Goal: Task Accomplishment & Management: Manage account settings

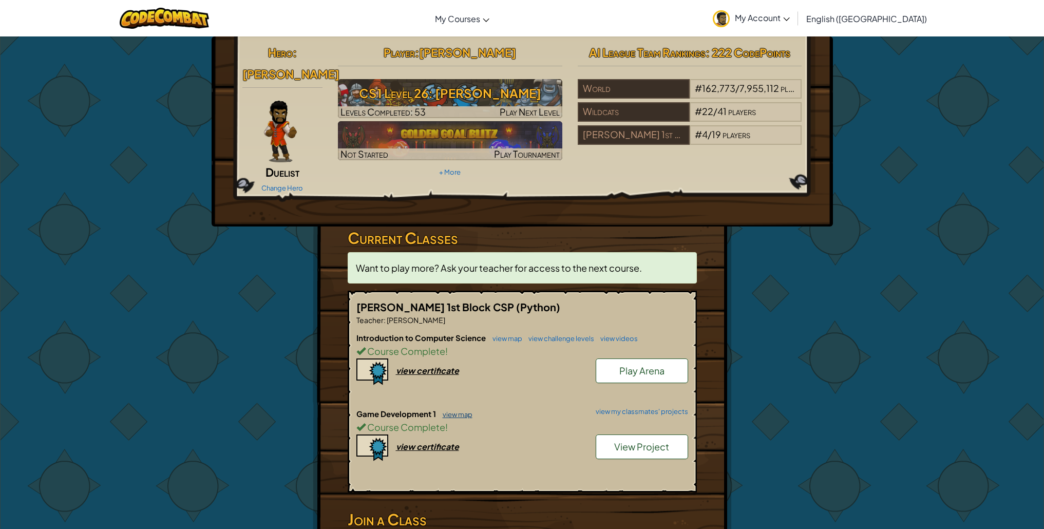
click at [444, 411] on link "view map" at bounding box center [455, 414] width 35 height 8
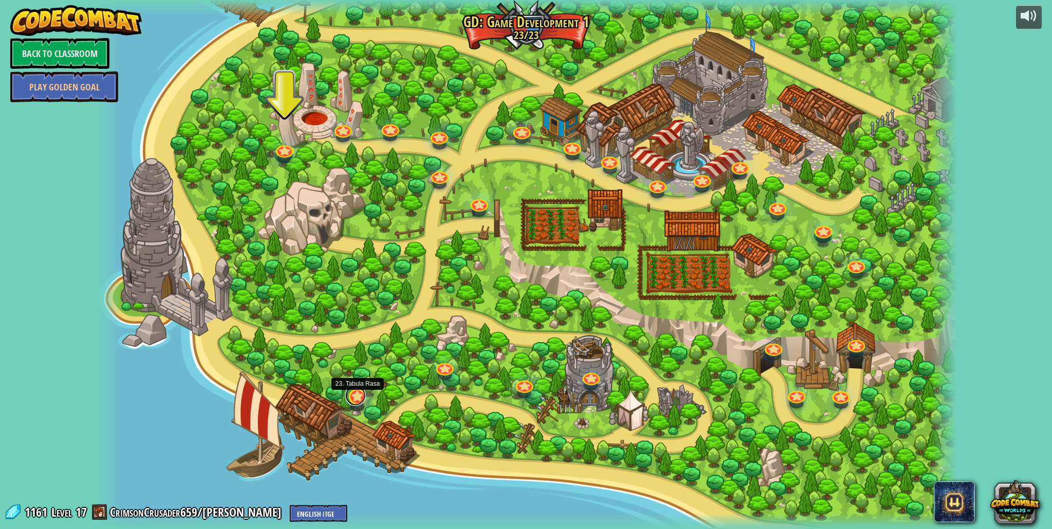
click at [361, 394] on link at bounding box center [355, 395] width 21 height 21
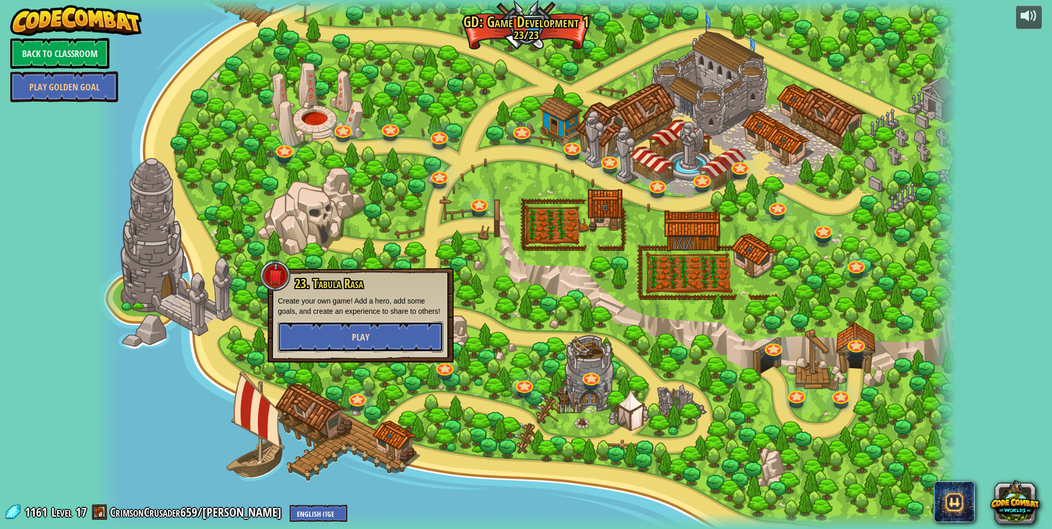
click at [386, 341] on button "Play" at bounding box center [360, 337] width 165 height 31
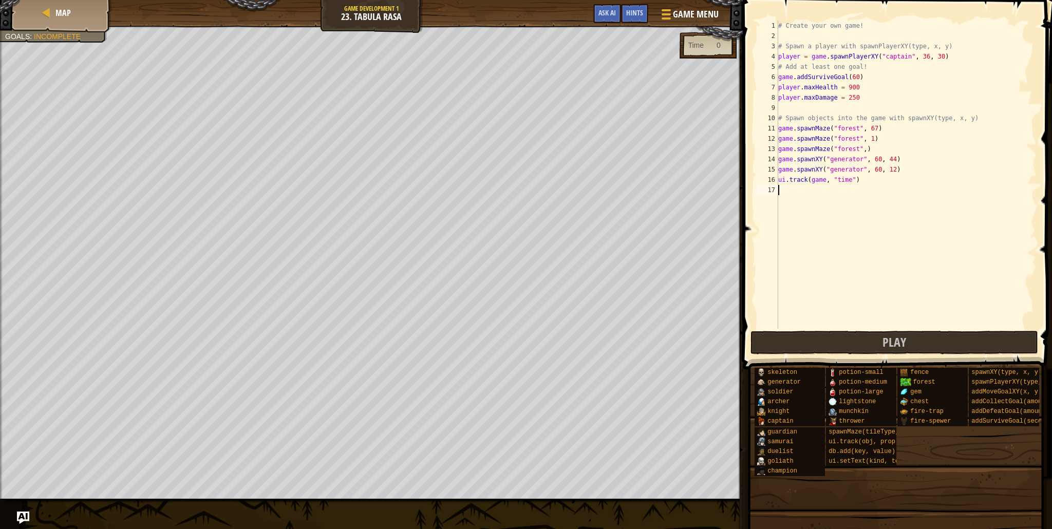
click at [798, 193] on div "# Create your own game! # Spawn a player with spawnPlayerXY(type, x, y) player …" at bounding box center [906, 185] width 260 height 329
paste textarea "db.add("wins", 1)"
type textarea "db.add("wins", 1)"
click at [802, 336] on button "Play" at bounding box center [895, 343] width 288 height 24
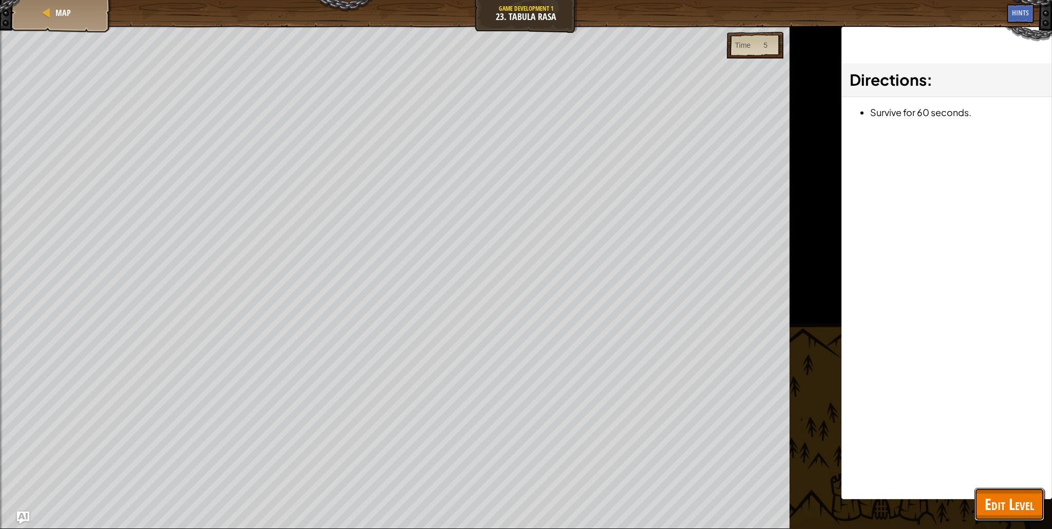
click at [987, 499] on span "Edit Level" at bounding box center [1009, 504] width 49 height 21
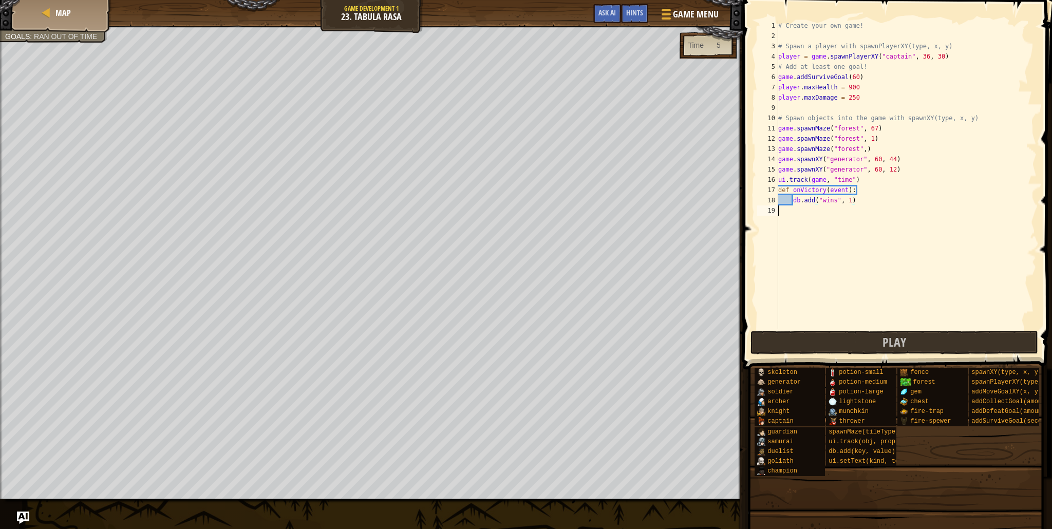
drag, startPoint x: 842, startPoint y: 217, endPoint x: 832, endPoint y: 214, distance: 10.2
click at [841, 217] on div "# Create your own game! # Spawn a player with spawnPlayerXY(type, x, y) player …" at bounding box center [906, 185] width 260 height 329
paste textarea "game.on("victory", onVictory)"
click at [801, 345] on button "Play" at bounding box center [895, 343] width 288 height 24
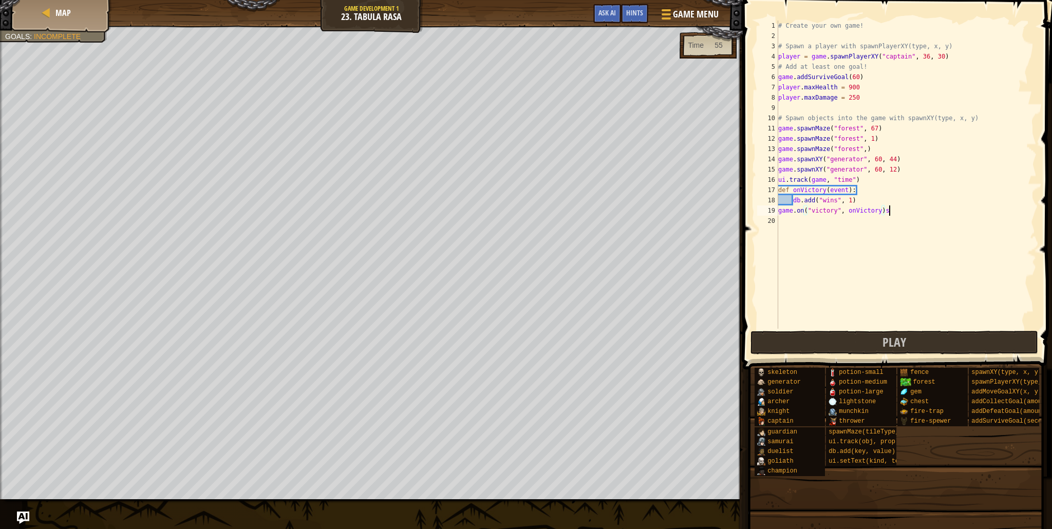
type textarea "game.on("victory", onVictory)s"
click at [785, 217] on div "# Create your own game! # Spawn a player with spawnPlayerXY(type, x, y) player …" at bounding box center [906, 185] width 260 height 329
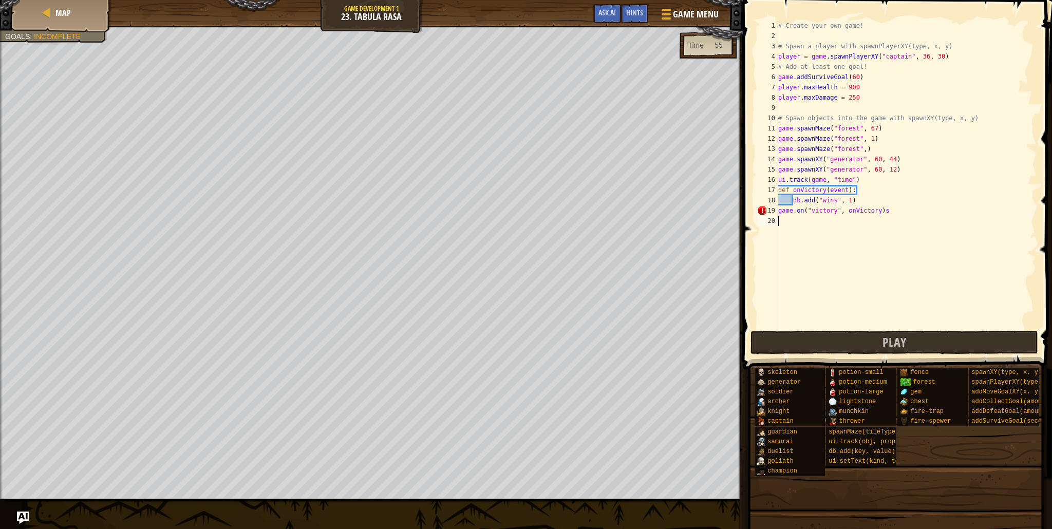
scroll to position [5, 0]
click at [893, 217] on div "# Create your own game! # Spawn a player with spawnPlayerXY(type, x, y) player …" at bounding box center [906, 185] width 260 height 329
click at [896, 213] on div "# Create your own game! # Spawn a player with spawnPlayerXY(type, x, y) player …" at bounding box center [906, 185] width 260 height 329
click at [865, 85] on div "# Create your own game! # Spawn a player with spawnPlayerXY(type, x, y) player …" at bounding box center [906, 185] width 260 height 329
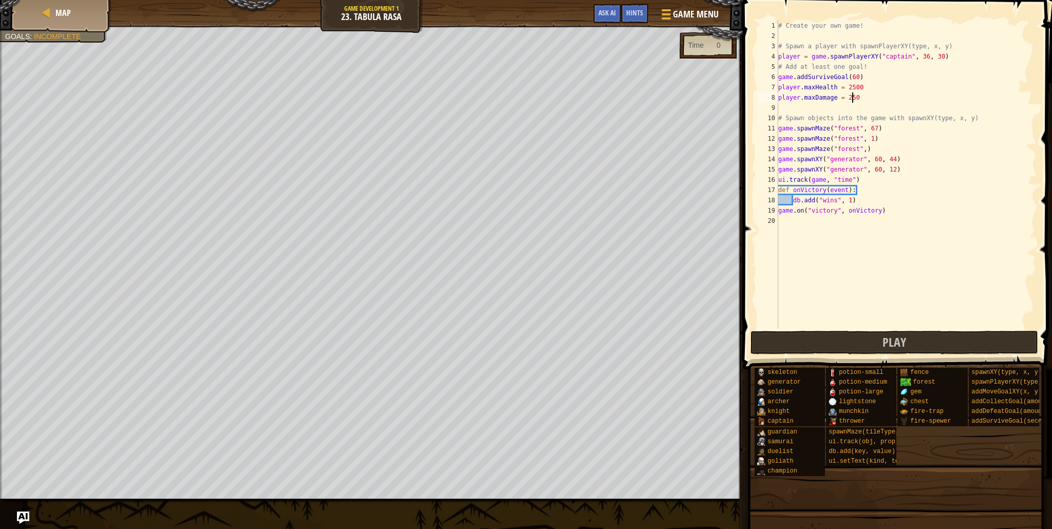
click at [853, 100] on div "# Create your own game! # Spawn a player with spawnPlayerXY(type, x, y) player …" at bounding box center [906, 185] width 260 height 329
click at [860, 79] on div "# Create your own game! # Spawn a player with spawnPlayerXY(type, x, y) player …" at bounding box center [906, 185] width 260 height 329
type textarea "game.addSurviveGoal(30)"
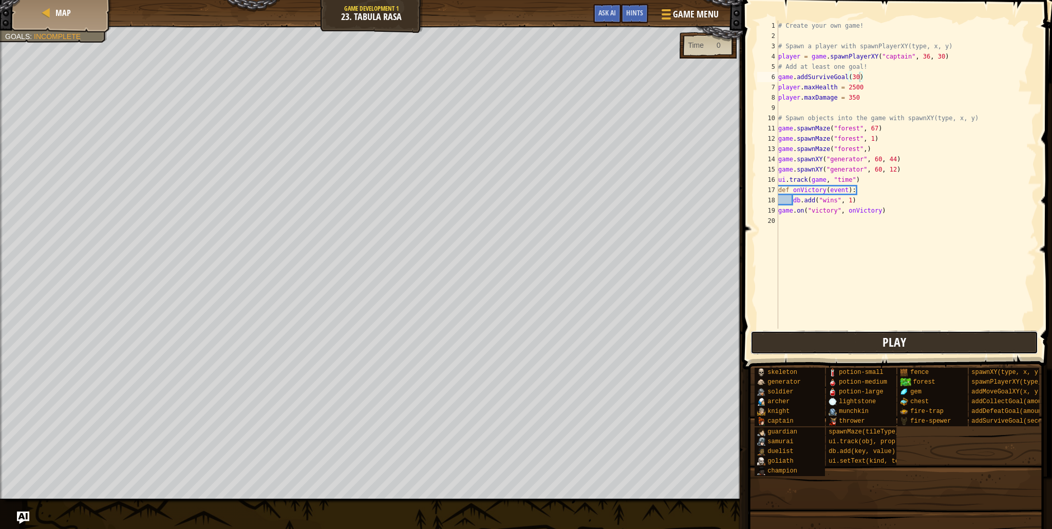
click at [808, 347] on button "Play" at bounding box center [895, 343] width 288 height 24
click at [938, 344] on button "Done" at bounding box center [963, 343] width 139 height 24
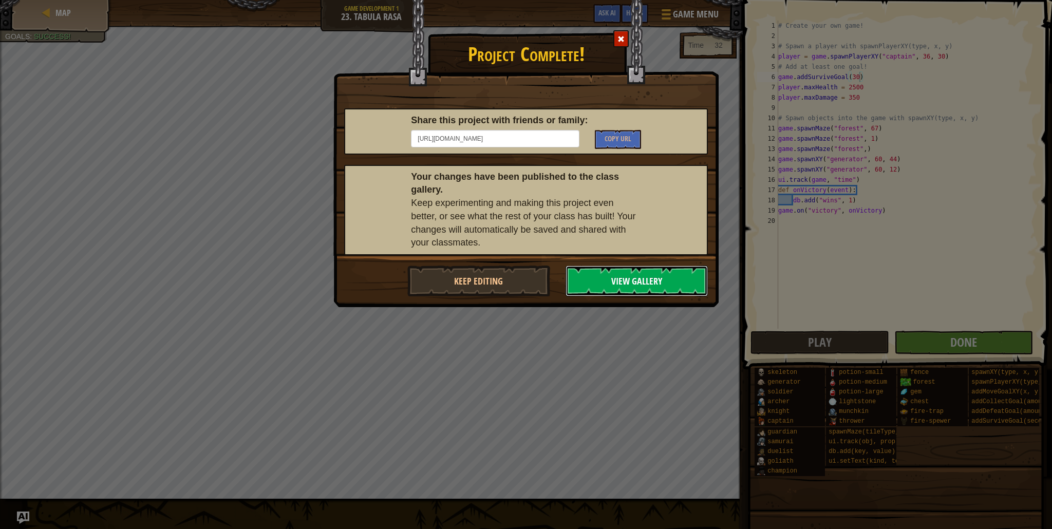
click at [616, 275] on button "View Gallery" at bounding box center [637, 281] width 143 height 31
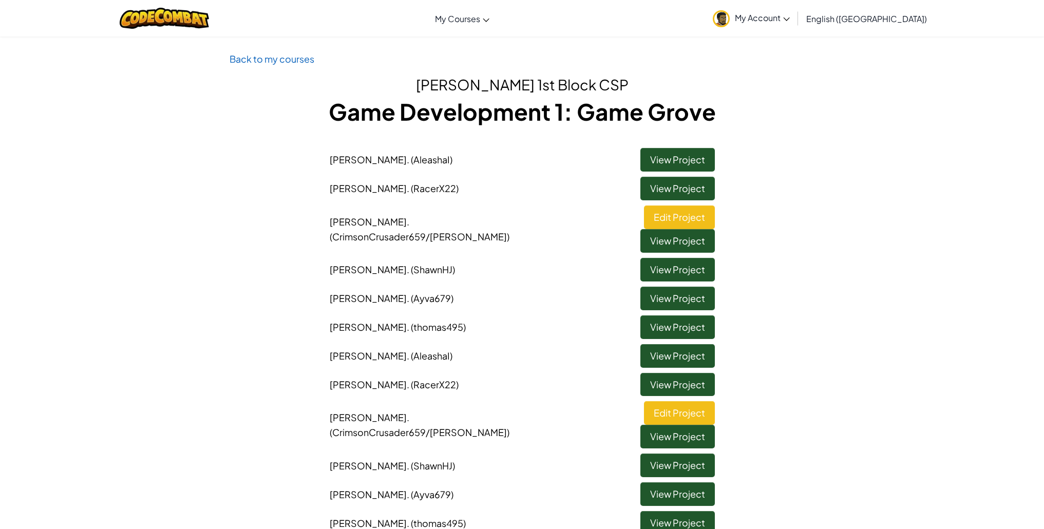
click at [616, 282] on li "[PERSON_NAME] (Ayva679) View Project" at bounding box center [522, 296] width 401 height 29
click at [644, 401] on link "Edit Project" at bounding box center [679, 413] width 71 height 24
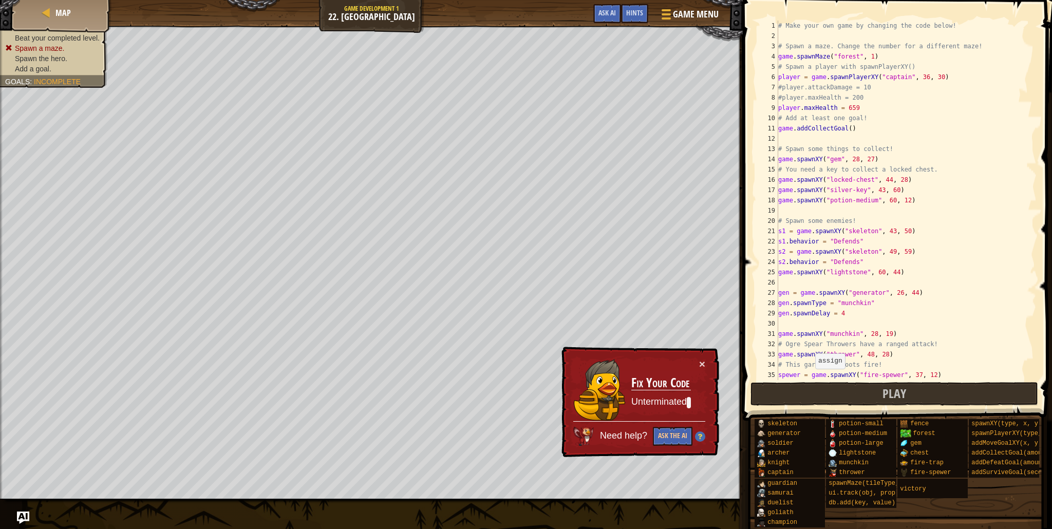
scroll to position [123, 0]
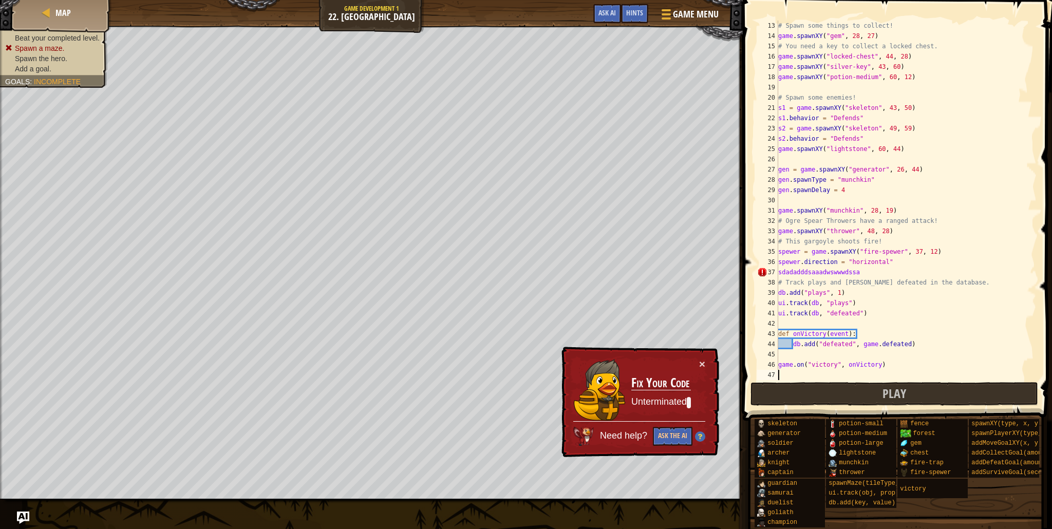
click at [777, 282] on div "38" at bounding box center [767, 282] width 21 height 10
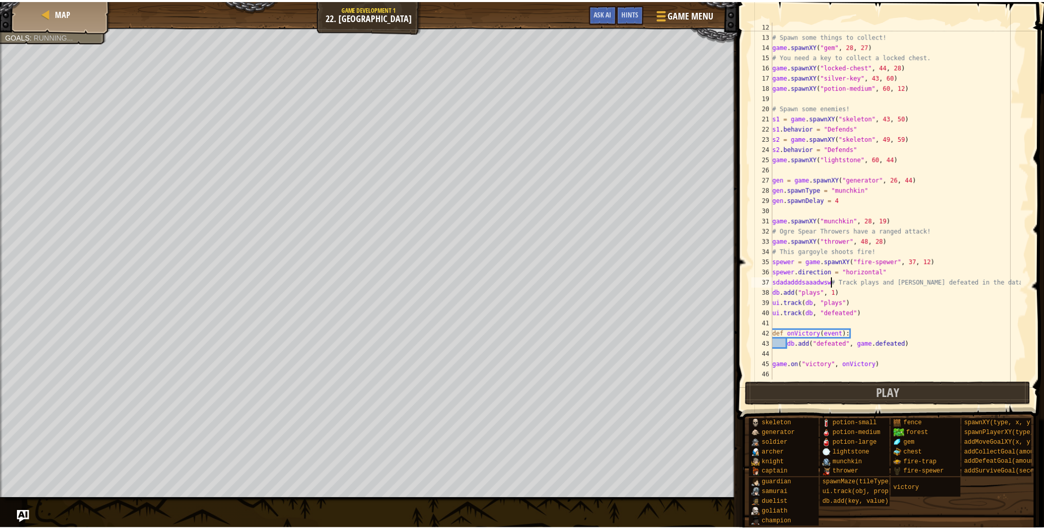
scroll to position [113, 0]
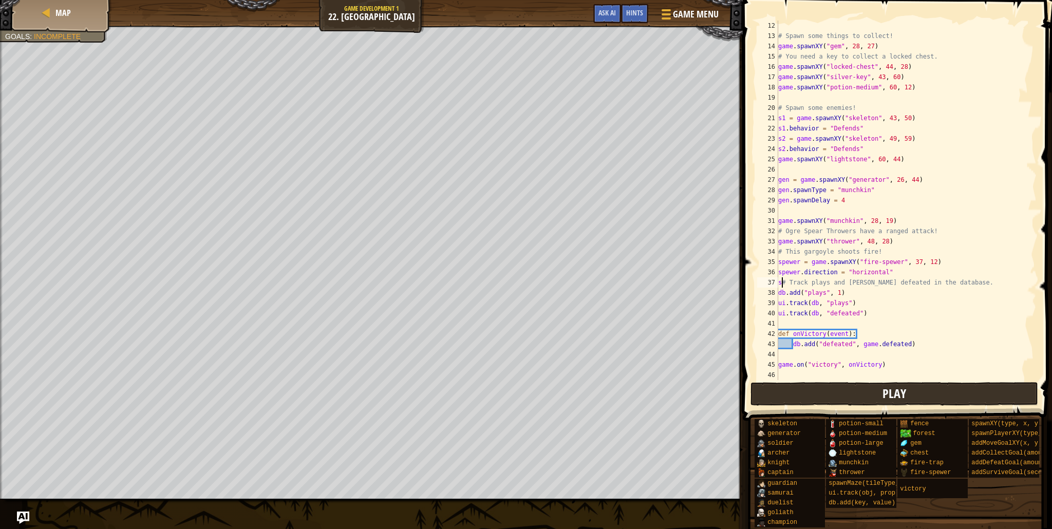
type textarea "# Track plays and [PERSON_NAME] defeated in the database."
click at [798, 390] on button "Play" at bounding box center [895, 394] width 288 height 24
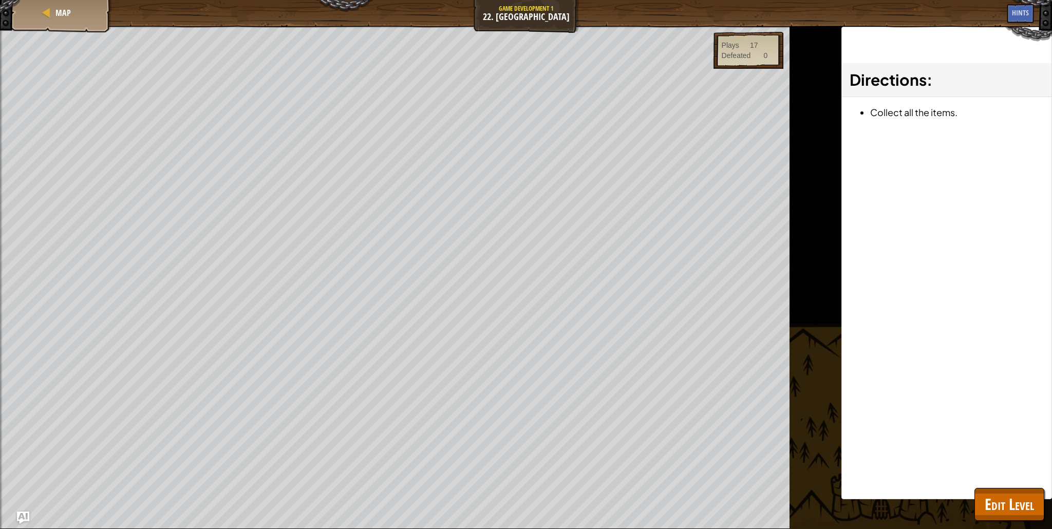
click at [844, 405] on div "Directions : Collect all the items." at bounding box center [947, 263] width 211 height 473
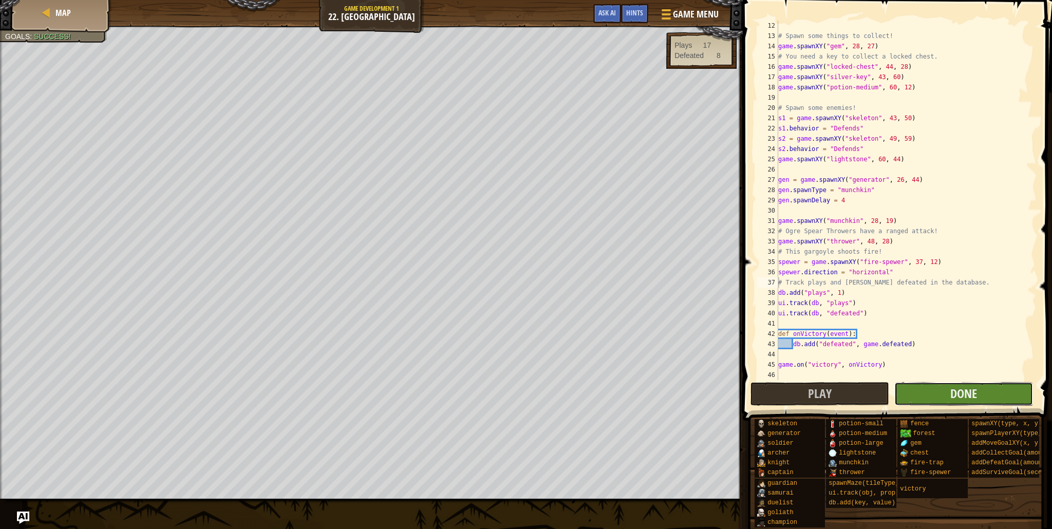
click at [939, 404] on button "Done" at bounding box center [963, 394] width 139 height 24
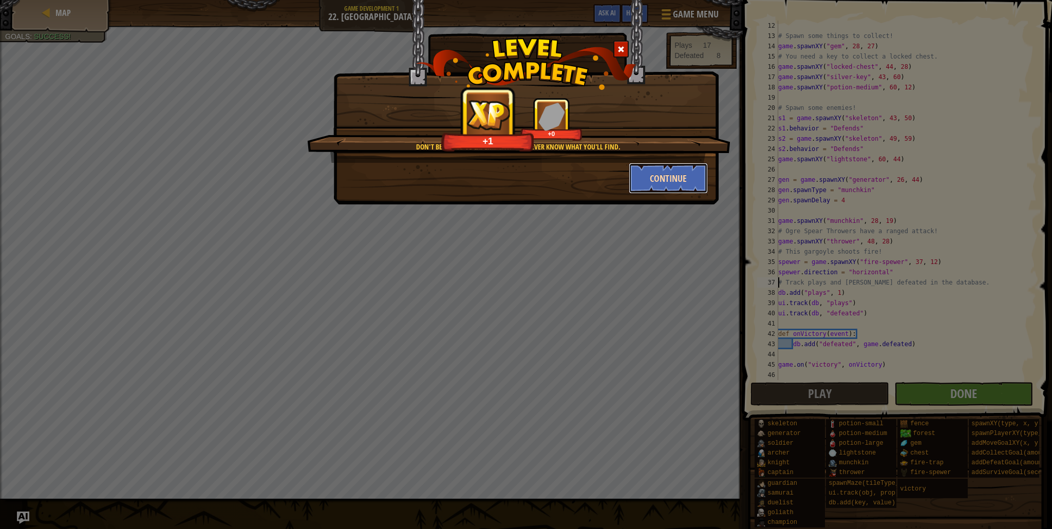
click at [684, 189] on button "Continue" at bounding box center [669, 178] width 80 height 31
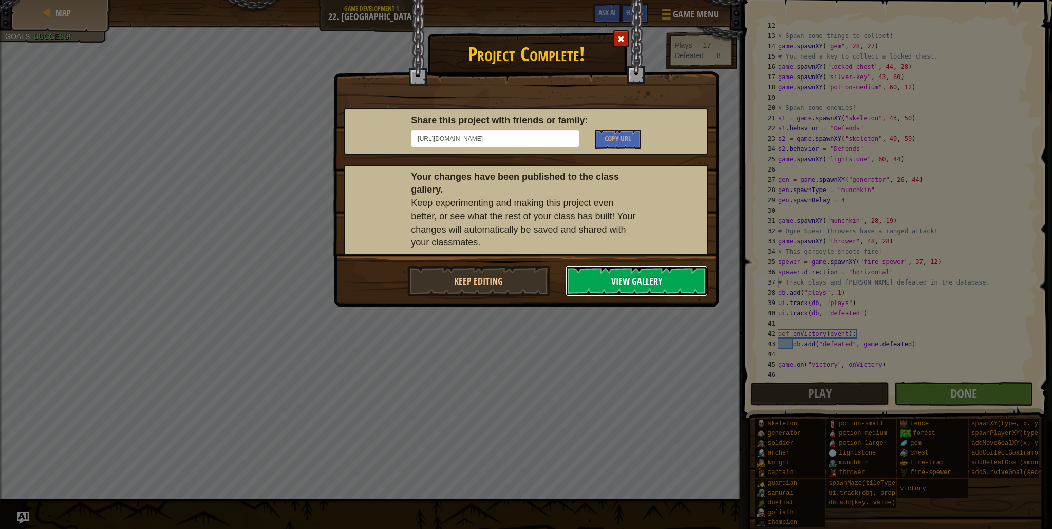
click at [614, 281] on button "View Gallery" at bounding box center [637, 281] width 143 height 31
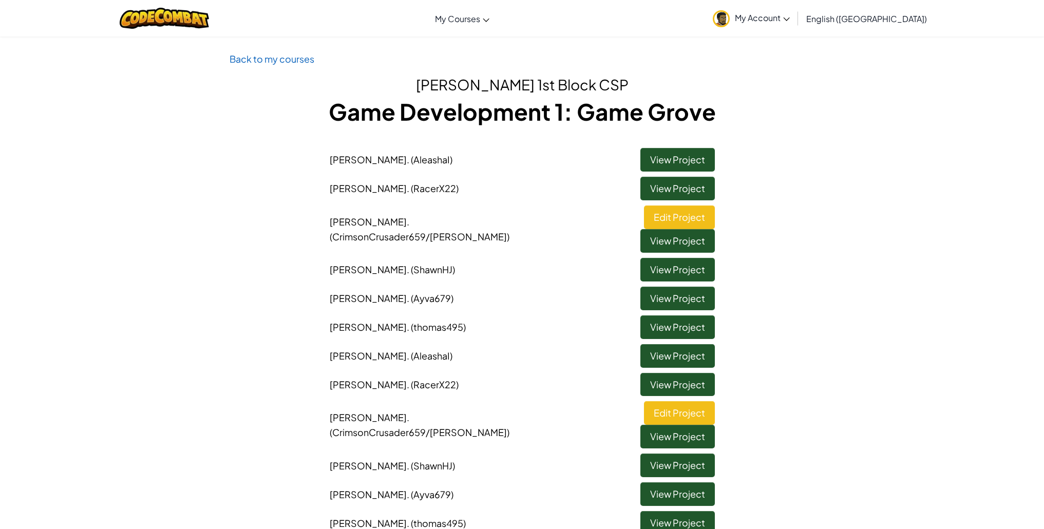
click at [790, 13] on span "My Account" at bounding box center [762, 17] width 55 height 11
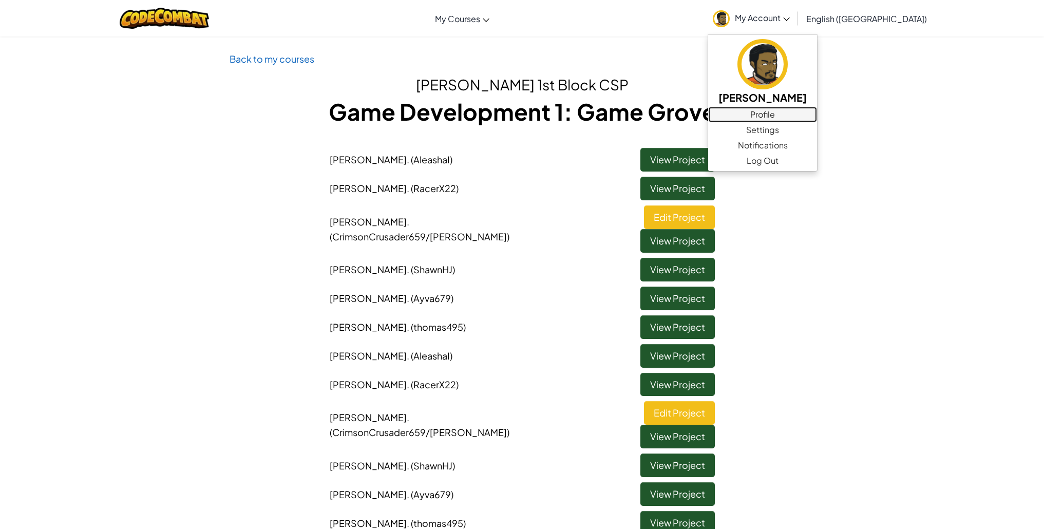
click at [817, 107] on link "Profile" at bounding box center [762, 114] width 109 height 15
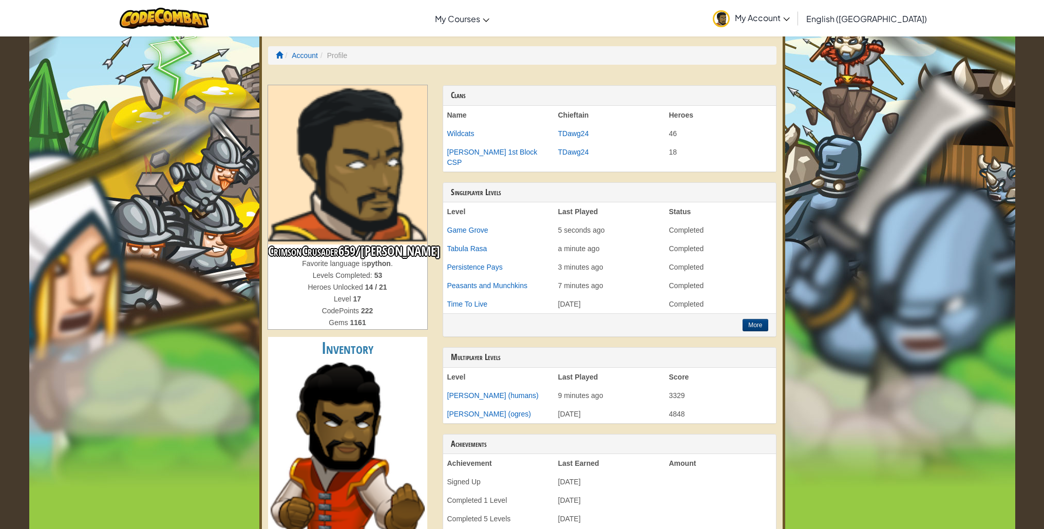
click at [301, 252] on h3 "CrimsonCrusader659/[PERSON_NAME]" at bounding box center [347, 252] width 159 height 14
click at [790, 18] on icon at bounding box center [787, 19] width 6 height 4
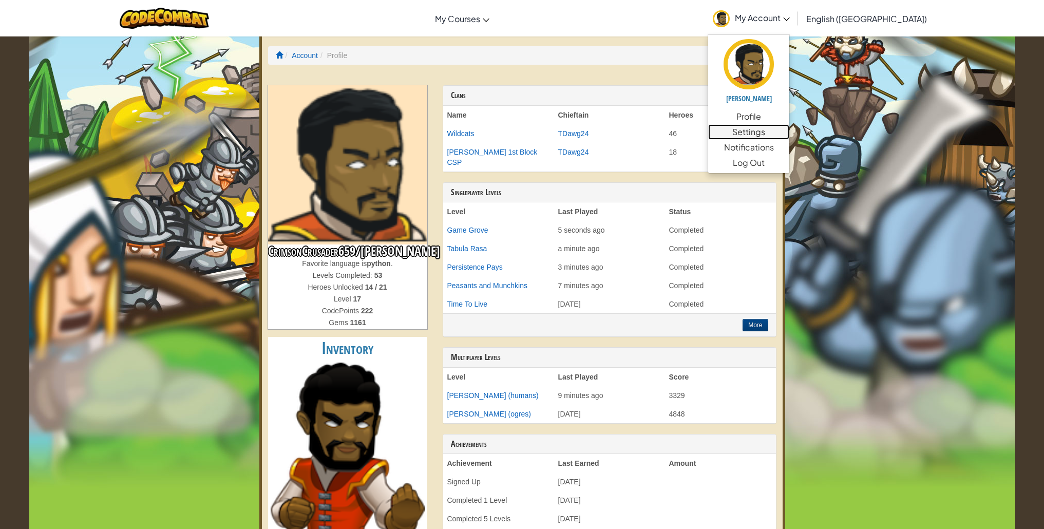
click at [790, 139] on link "Settings" at bounding box center [748, 131] width 81 height 15
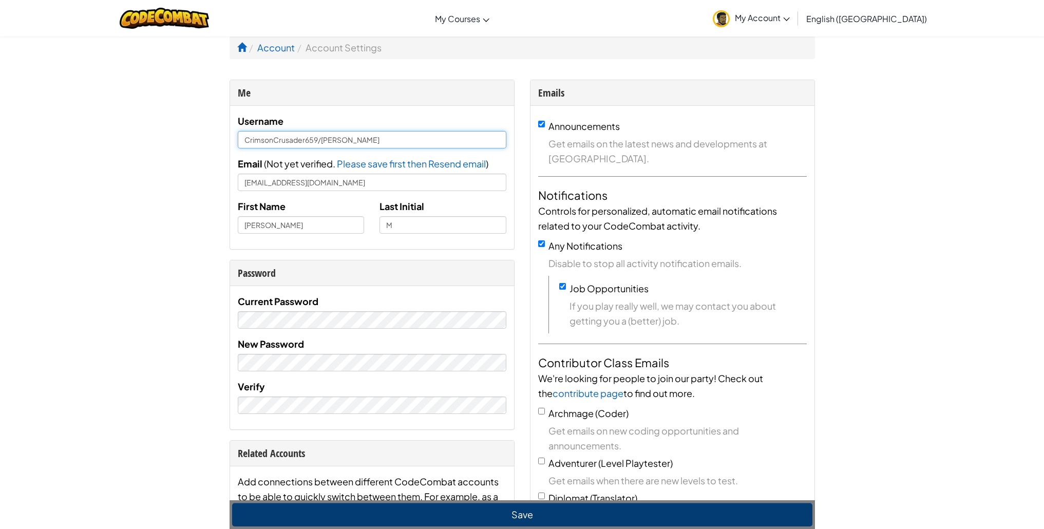
click at [320, 140] on input "CrimsonCrusader659/[PERSON_NAME]" at bounding box center [372, 139] width 269 height 17
type input "AhmadMollay"
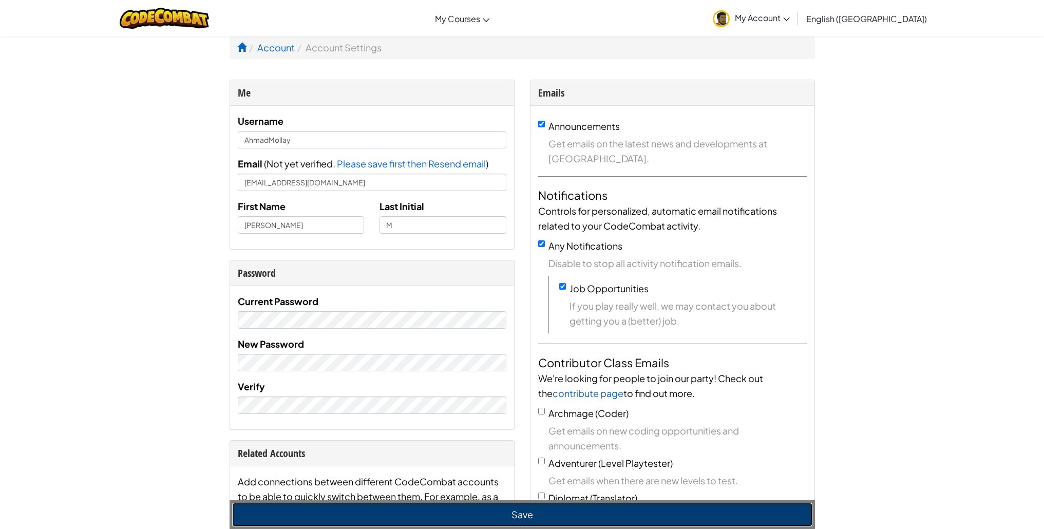
click at [482, 512] on button "Save" at bounding box center [522, 515] width 581 height 24
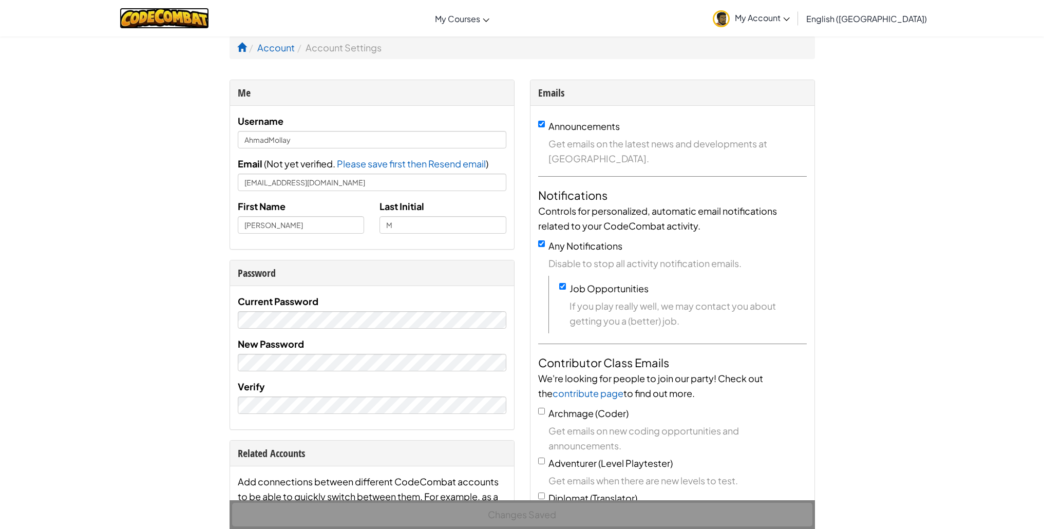
click at [193, 10] on img at bounding box center [165, 18] width 90 height 21
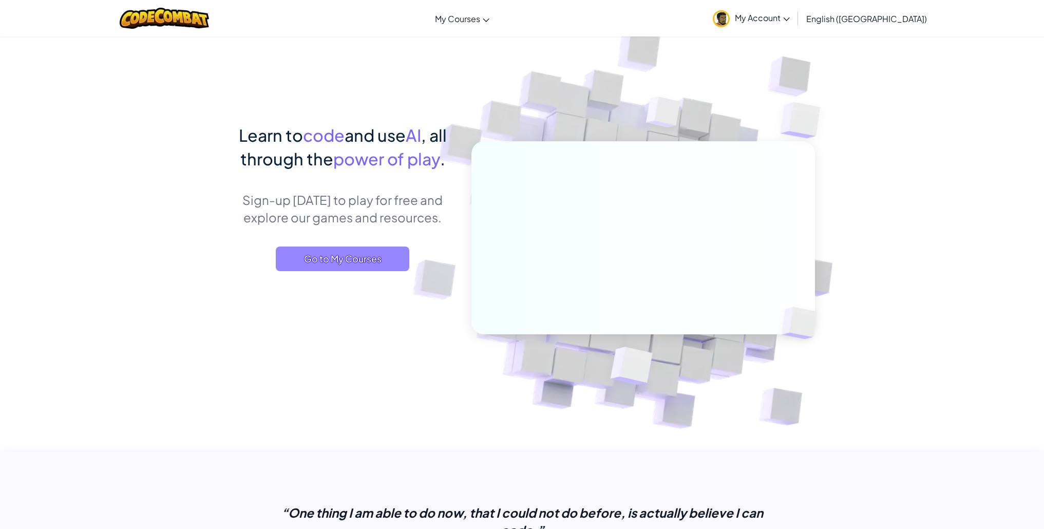
drag, startPoint x: 300, startPoint y: 276, endPoint x: 301, endPoint y: 266, distance: 10.3
click at [300, 275] on div "Learn to code and use AI , all through the power of play . Sign-up [DATE] to pl…" at bounding box center [343, 207] width 227 height 169
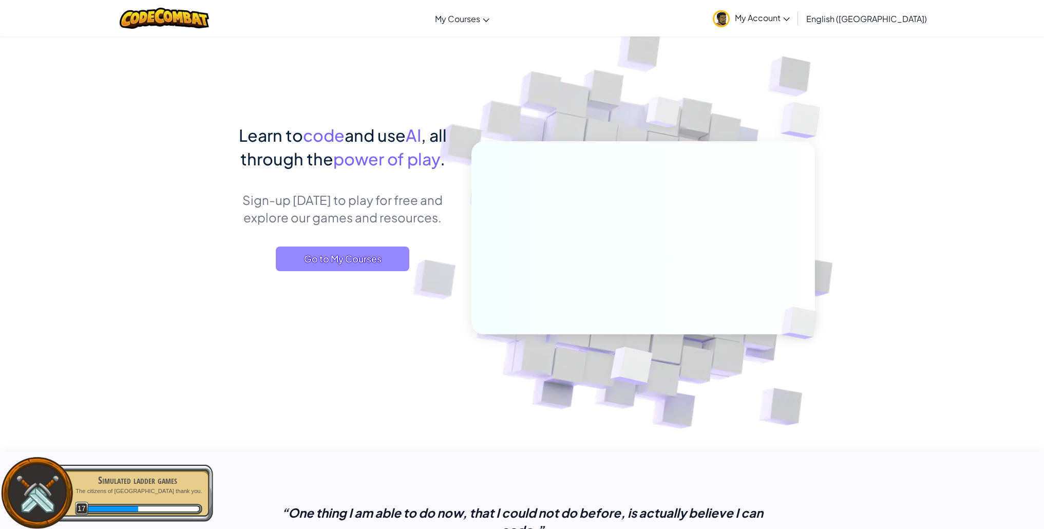
click at [356, 251] on span "Go to My Courses" at bounding box center [343, 259] width 134 height 25
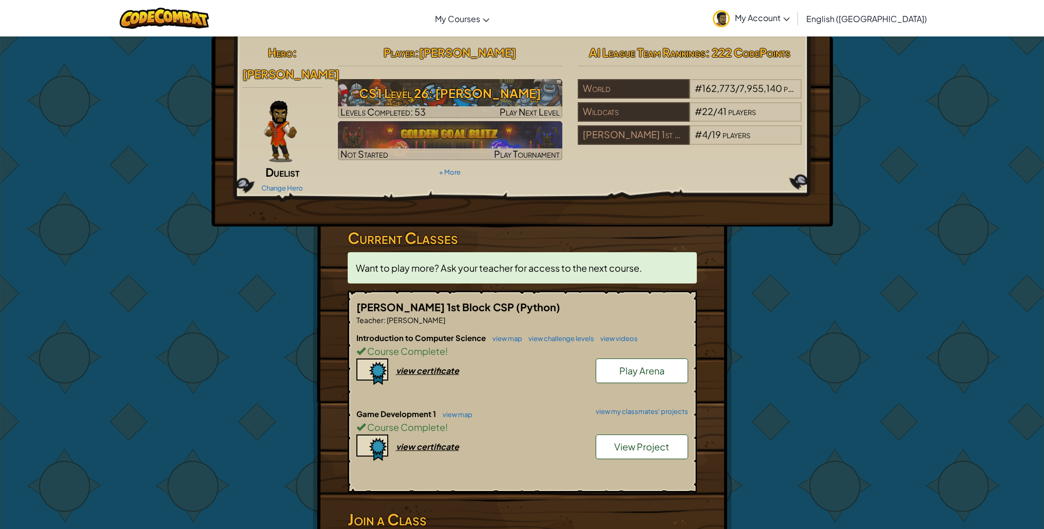
click at [630, 449] on span "View Project" at bounding box center [641, 447] width 55 height 12
